Goal: Task Accomplishment & Management: Manage account settings

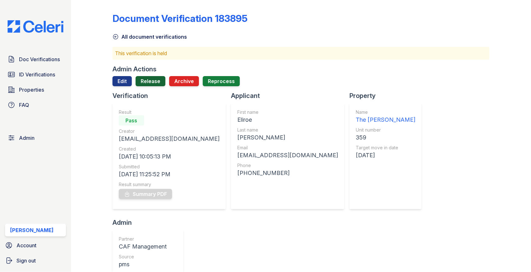
click at [154, 84] on link "Release" at bounding box center [151, 81] width 30 height 10
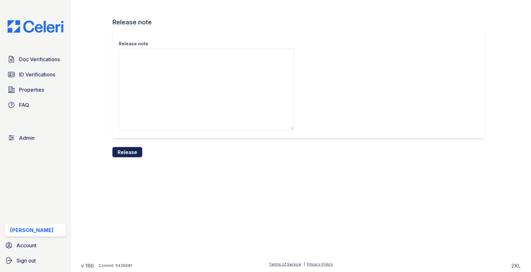
click at [133, 153] on button "Release" at bounding box center [128, 152] width 30 height 10
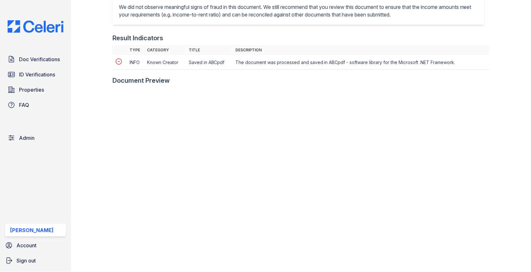
scroll to position [290, 0]
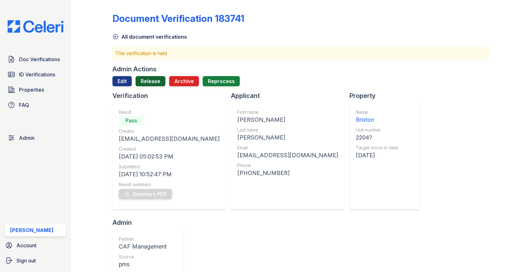
click at [148, 81] on link "Release" at bounding box center [151, 81] width 30 height 10
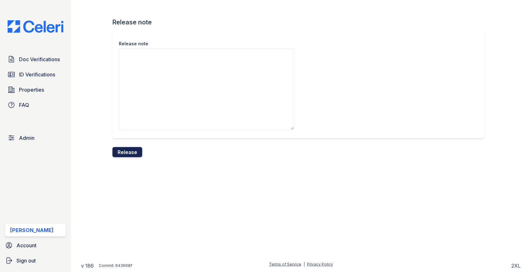
click at [132, 149] on button "Release" at bounding box center [128, 152] width 30 height 10
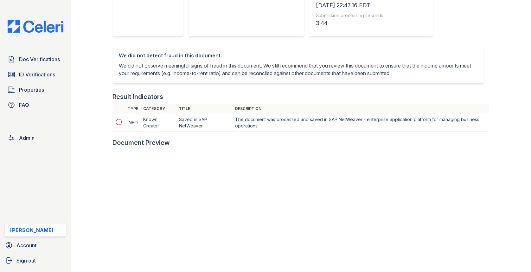
scroll to position [229, 0]
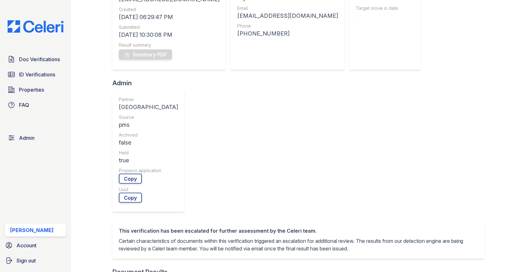
scroll to position [233, 0]
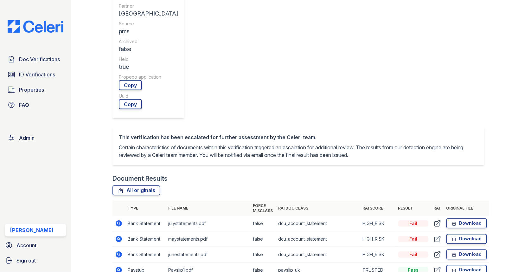
click at [118, 220] on icon at bounding box center [119, 224] width 8 height 8
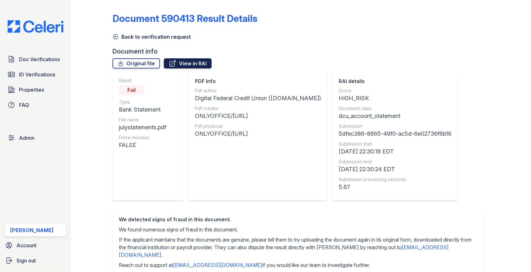
click at [181, 64] on link "View in RAI" at bounding box center [188, 63] width 48 height 10
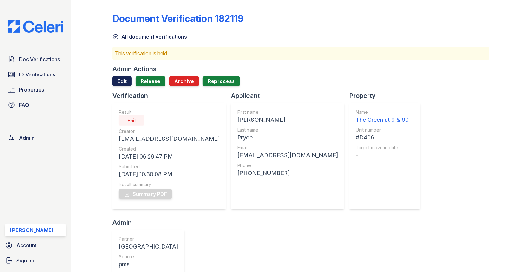
click at [128, 82] on link "Edit" at bounding box center [122, 81] width 19 height 10
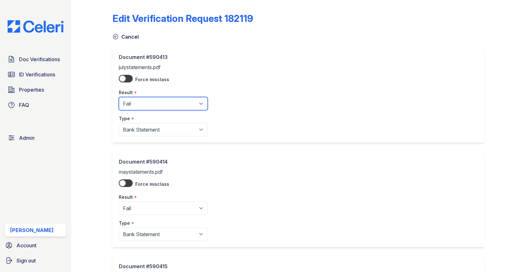
click at [132, 102] on select "Pending Sent Started Processing Pass Fail Caution Error N/A" at bounding box center [163, 103] width 89 height 13
select select "caution"
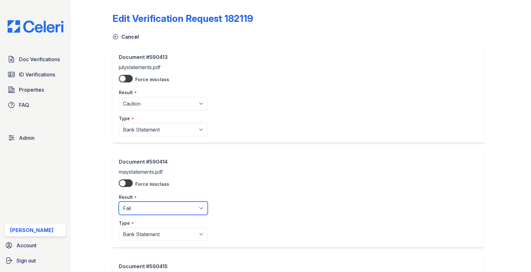
click at [147, 210] on select "Pending Sent Started Processing Pass Fail Caution Error N/A" at bounding box center [163, 208] width 89 height 13
select select "caution"
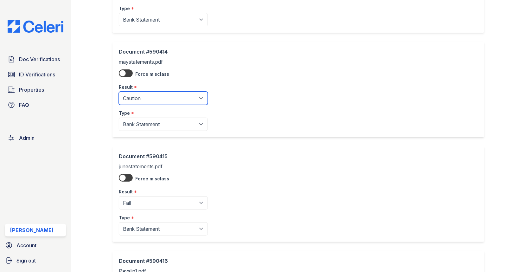
scroll to position [164, 0]
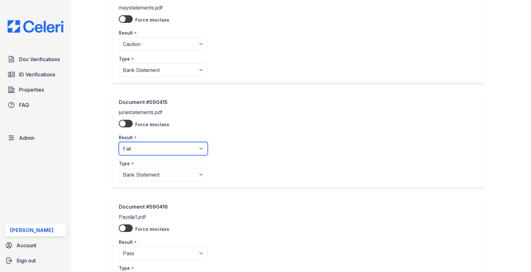
click at [157, 150] on select "Pending Sent Started Processing Pass Fail Caution Error N/A" at bounding box center [163, 148] width 89 height 13
select select "caution"
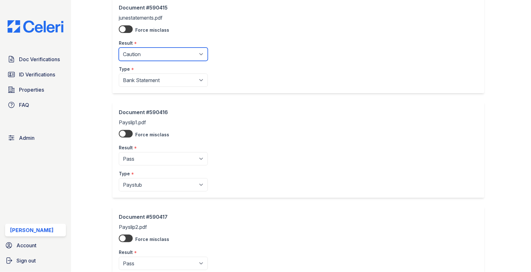
scroll to position [535, 0]
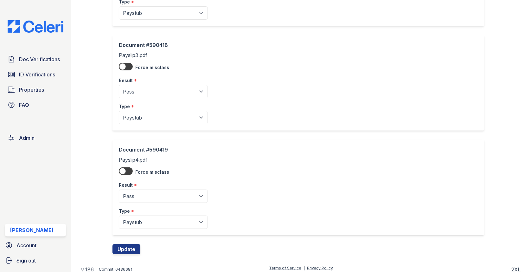
click at [132, 244] on button "Update" at bounding box center [127, 249] width 28 height 10
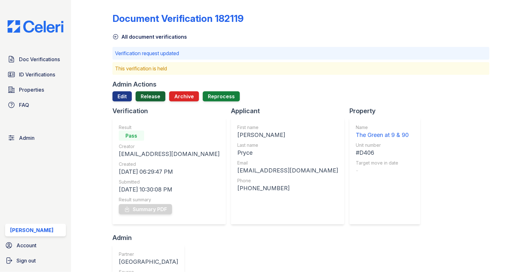
click at [150, 98] on link "Release" at bounding box center [151, 96] width 30 height 10
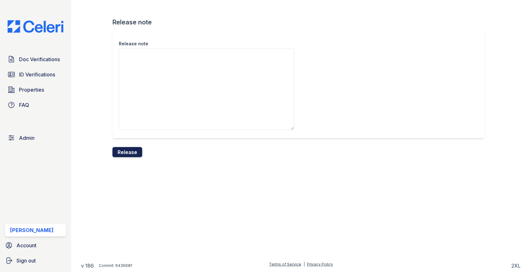
click at [128, 154] on button "Release" at bounding box center [128, 152] width 30 height 10
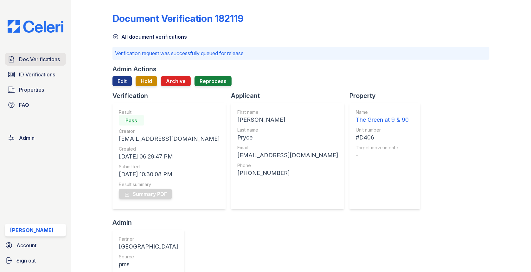
click at [50, 63] on link "Doc Verifications" at bounding box center [35, 59] width 61 height 13
